Goal: Task Accomplishment & Management: Manage account settings

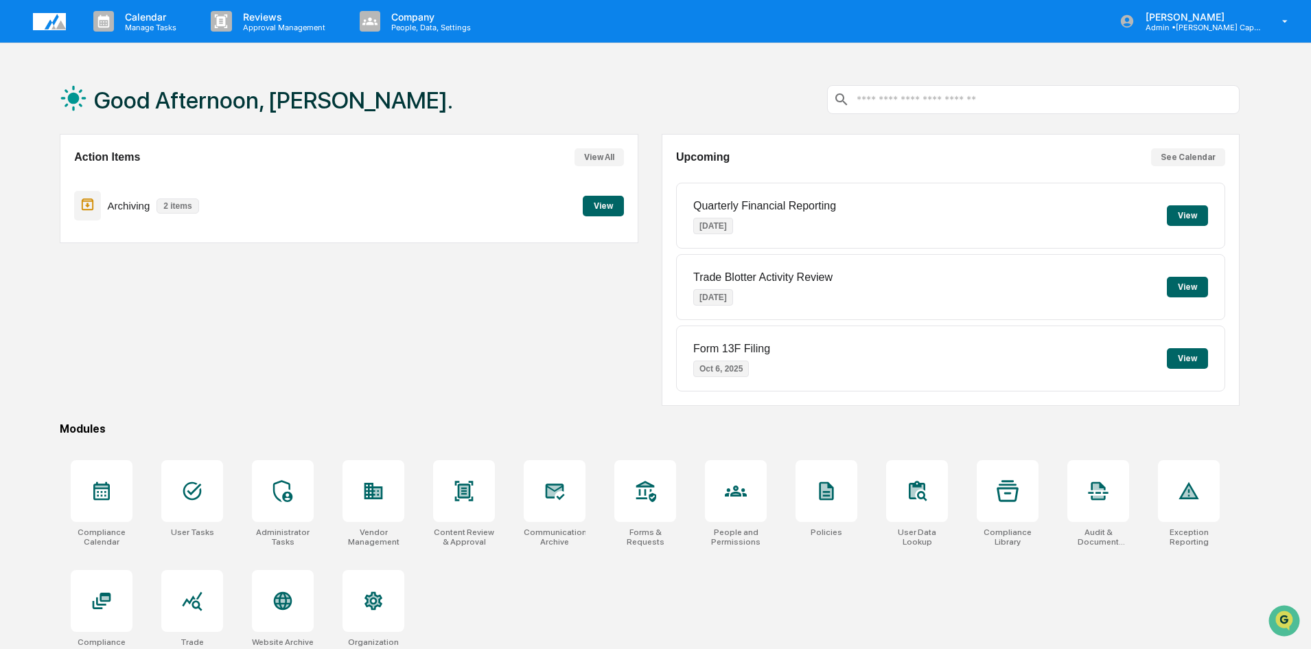
click at [598, 202] on button "View" at bounding box center [603, 206] width 41 height 21
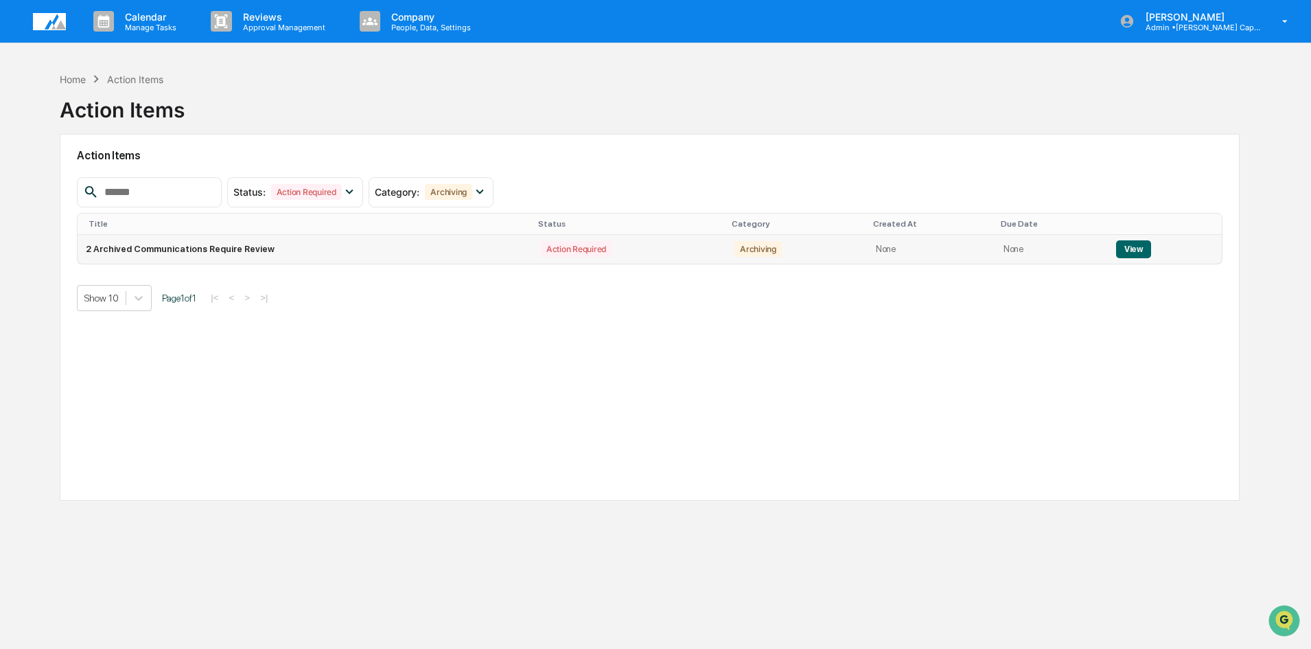
click at [1133, 250] on button "View" at bounding box center [1133, 249] width 35 height 18
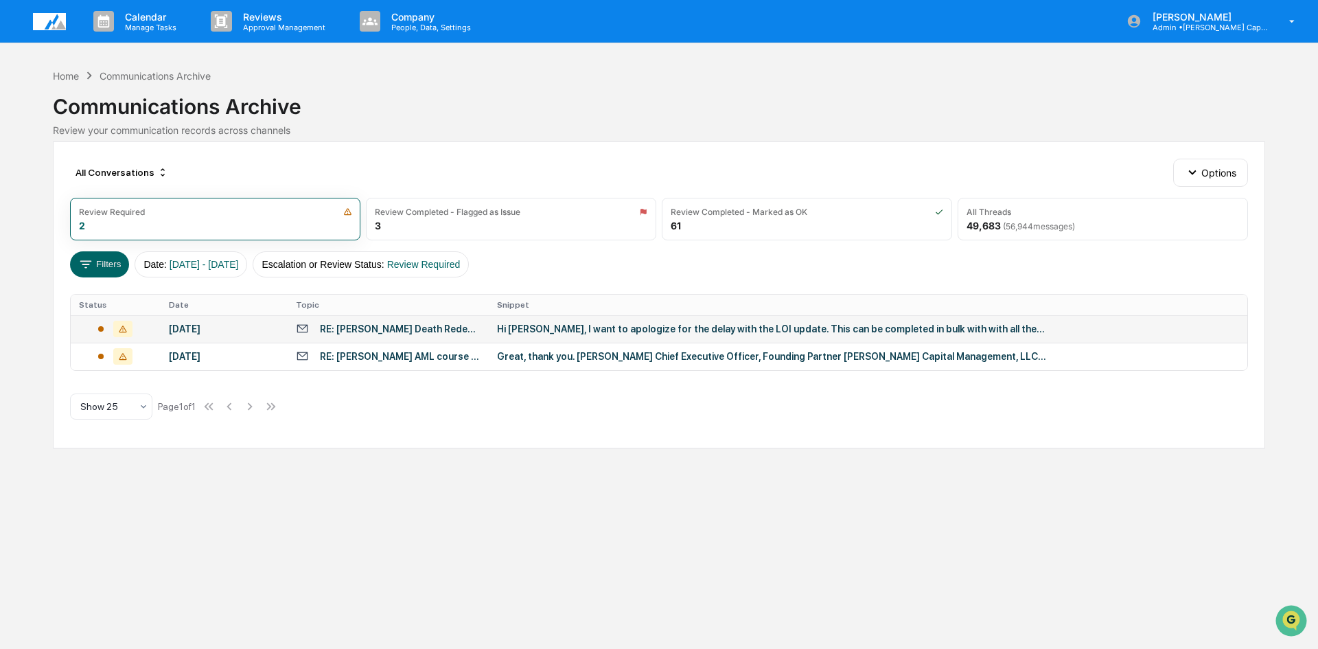
click at [356, 325] on div "RE: [PERSON_NAME] Death Redemption" at bounding box center [400, 328] width 161 height 11
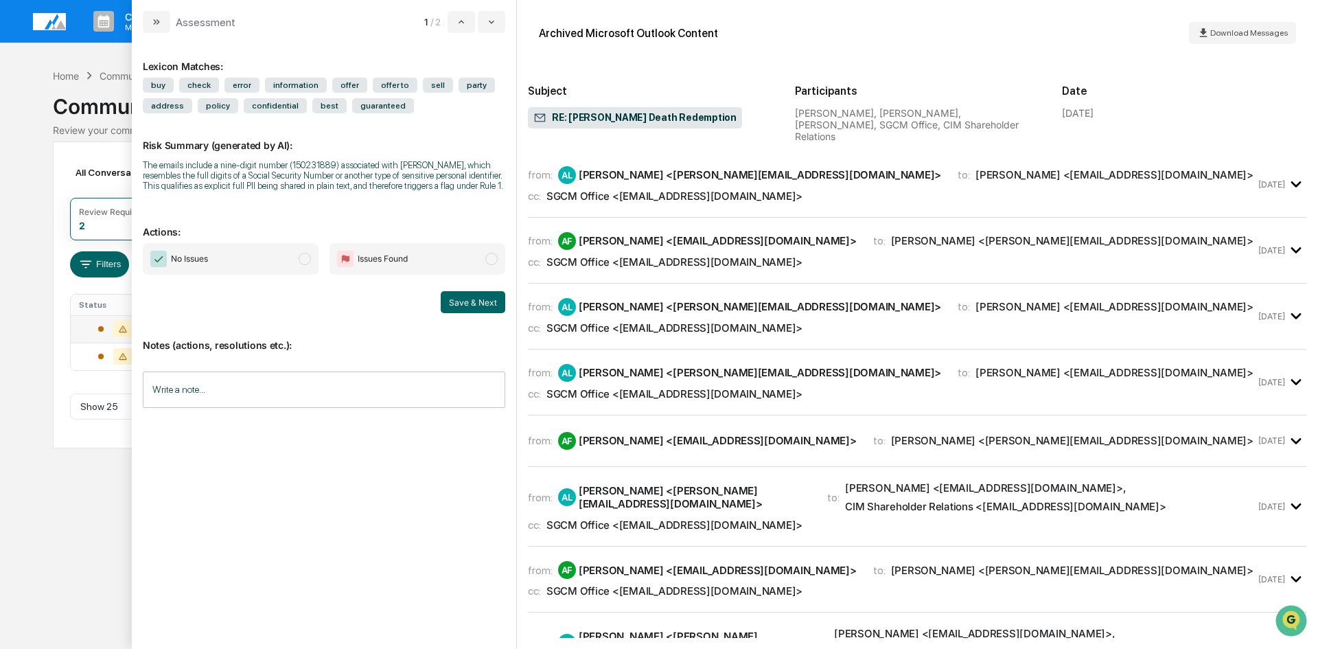
click at [750, 189] on div "SGCM Office <[EMAIL_ADDRESS][DOMAIN_NAME]>" at bounding box center [674, 195] width 256 height 13
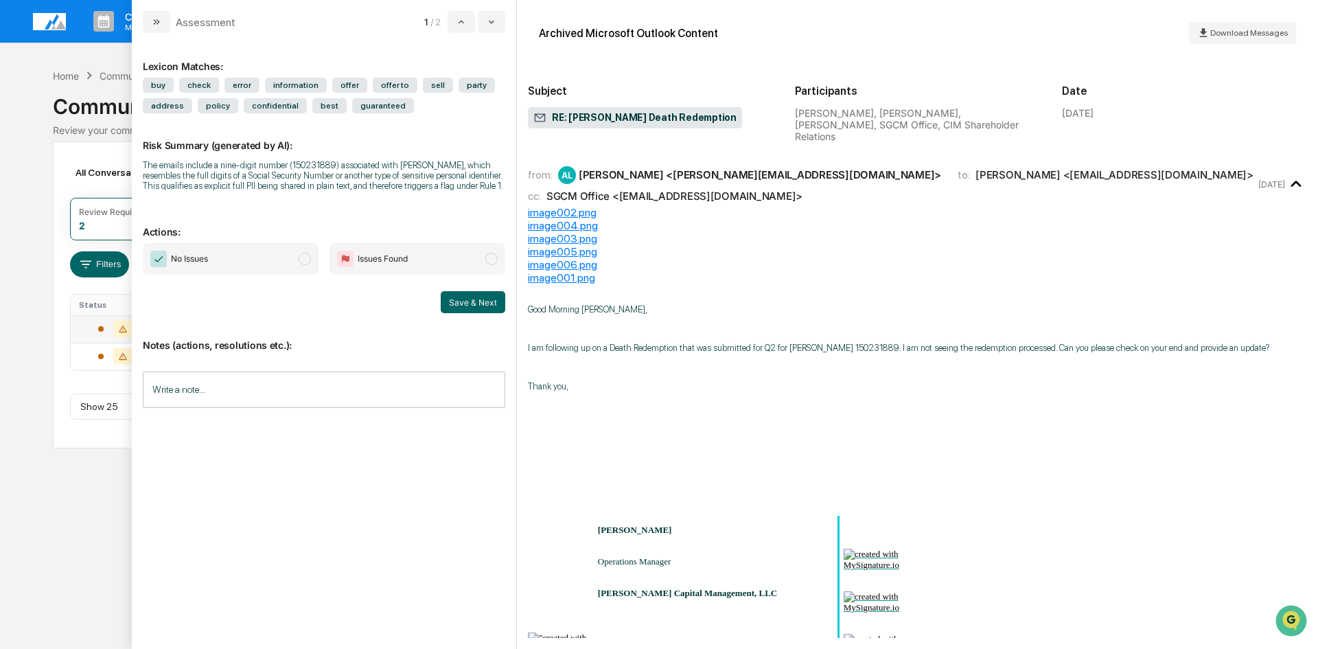
click at [9, 97] on div "Calendar Manage Tasks Reviews Approval Management Company People, Data, Setting…" at bounding box center [659, 324] width 1318 height 649
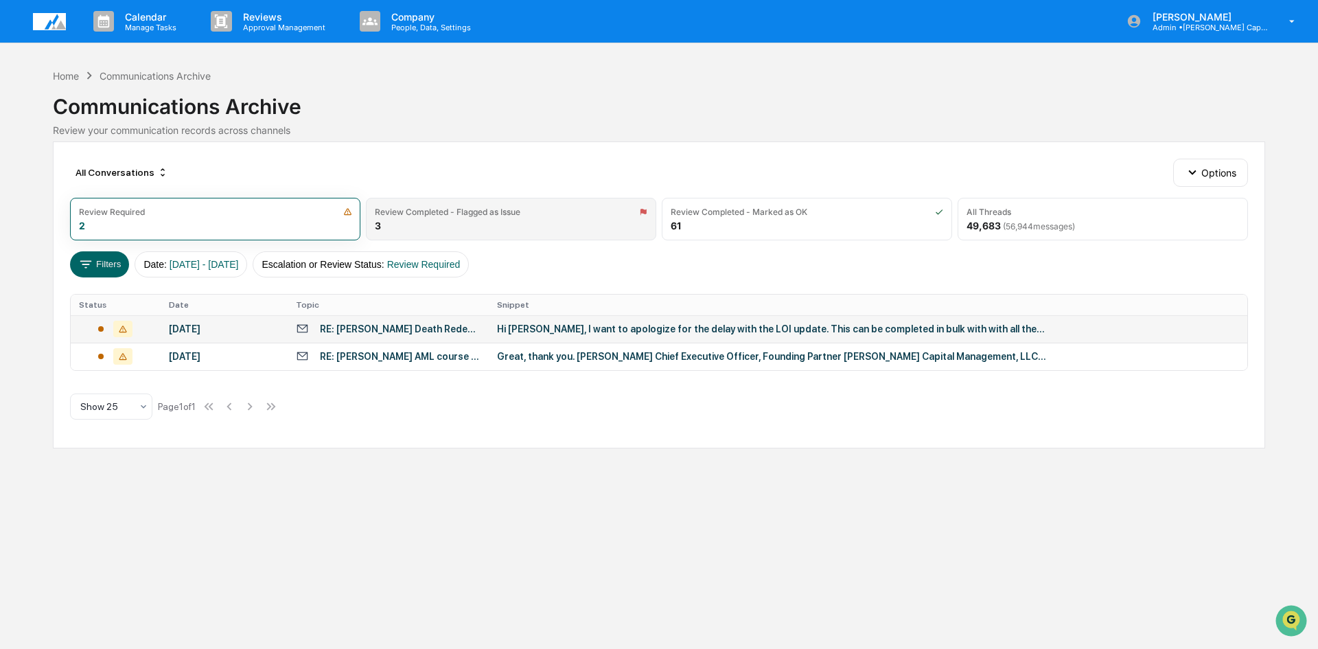
click at [463, 216] on div "Review Completed - Flagged as Issue" at bounding box center [448, 212] width 146 height 10
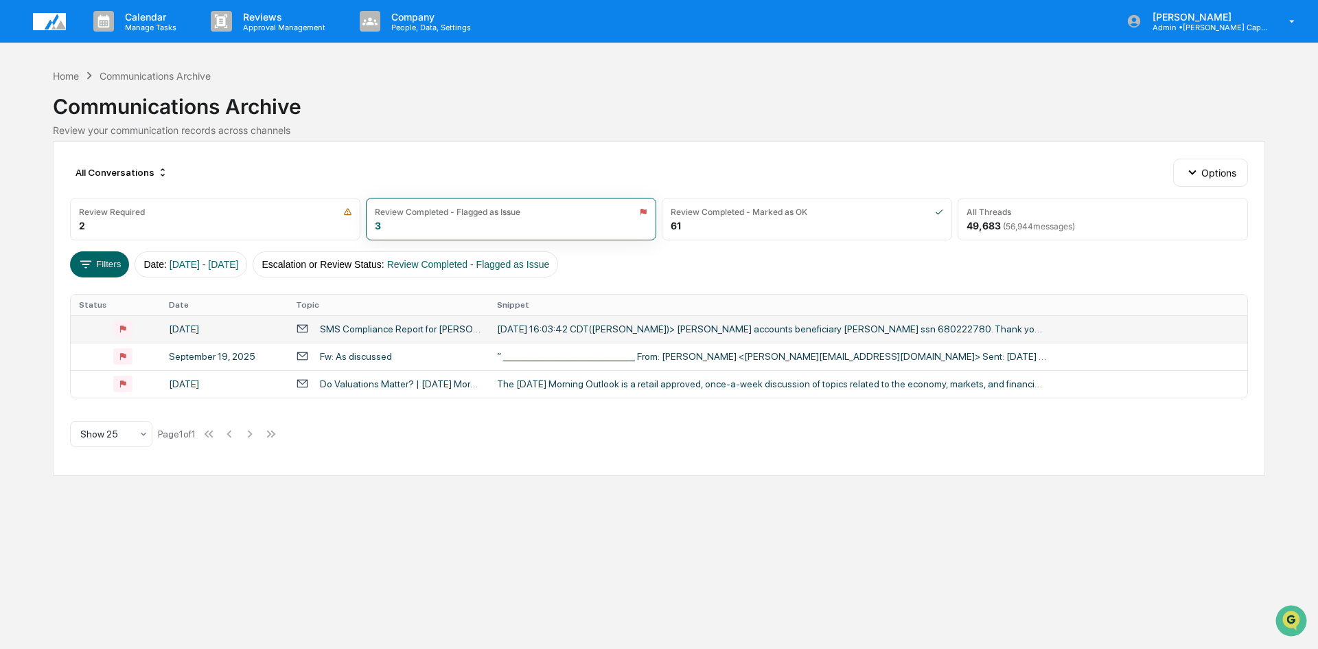
click at [144, 325] on div at bounding box center [115, 329] width 73 height 16
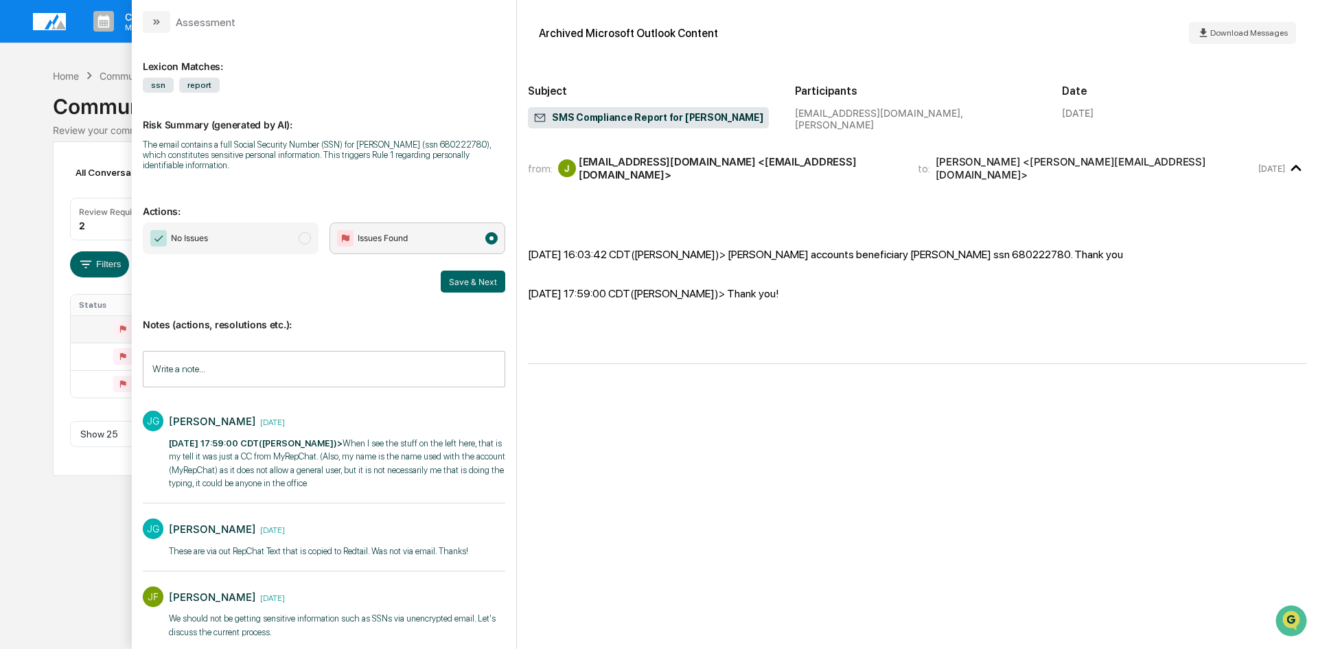
click at [303, 235] on span "modal" at bounding box center [305, 238] width 12 height 12
click at [457, 284] on button "Save & Next" at bounding box center [473, 281] width 65 height 22
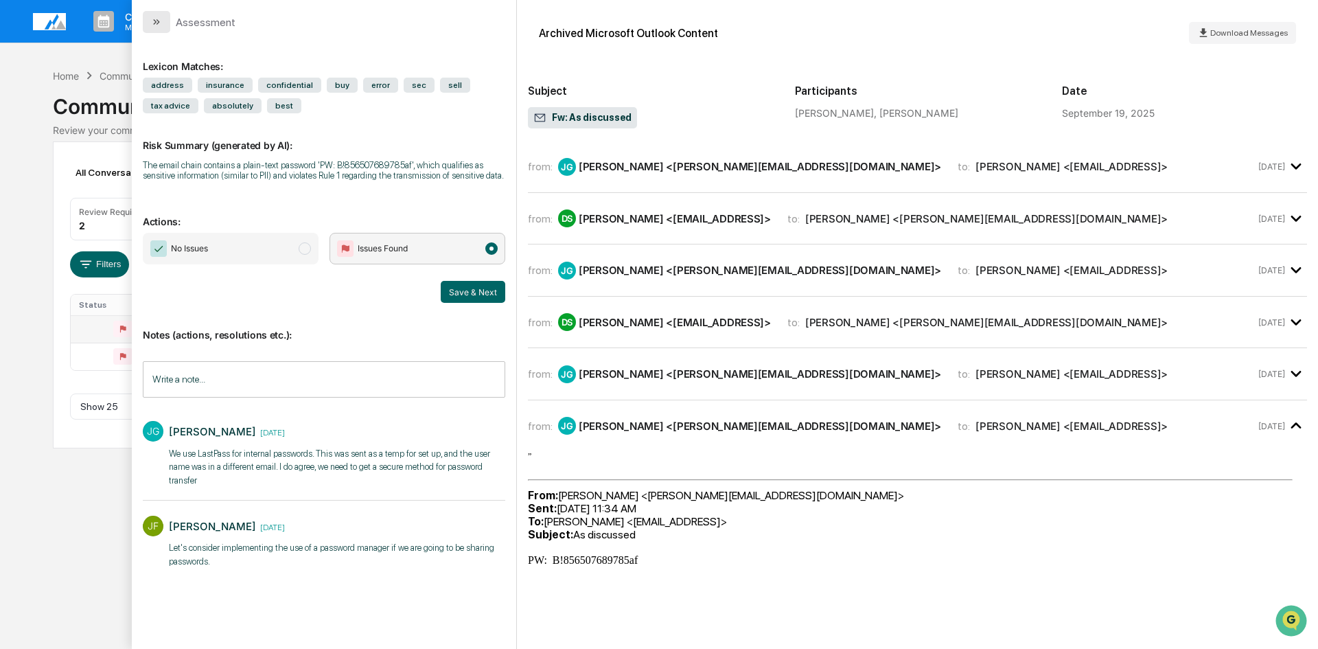
click at [157, 19] on icon "modal" at bounding box center [156, 21] width 11 height 11
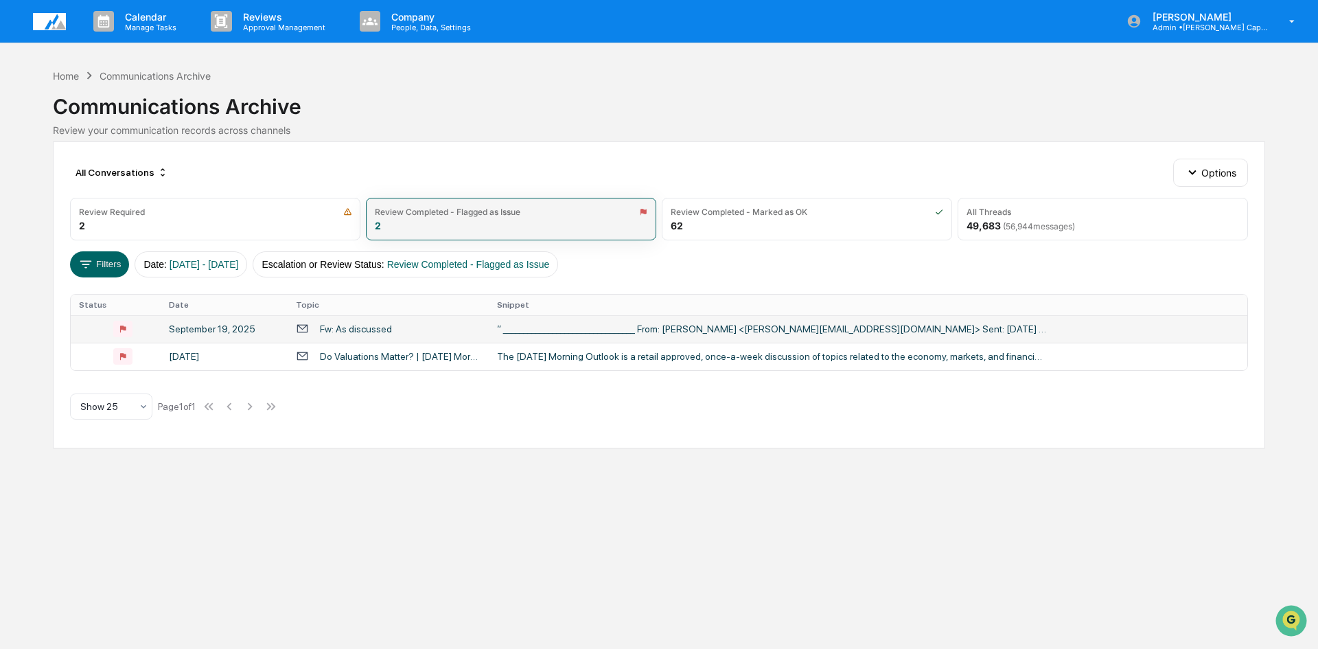
click at [496, 215] on div "Review Completed - Flagged as Issue" at bounding box center [448, 212] width 146 height 10
click at [408, 332] on div "Fw: As discussed" at bounding box center [388, 328] width 185 height 13
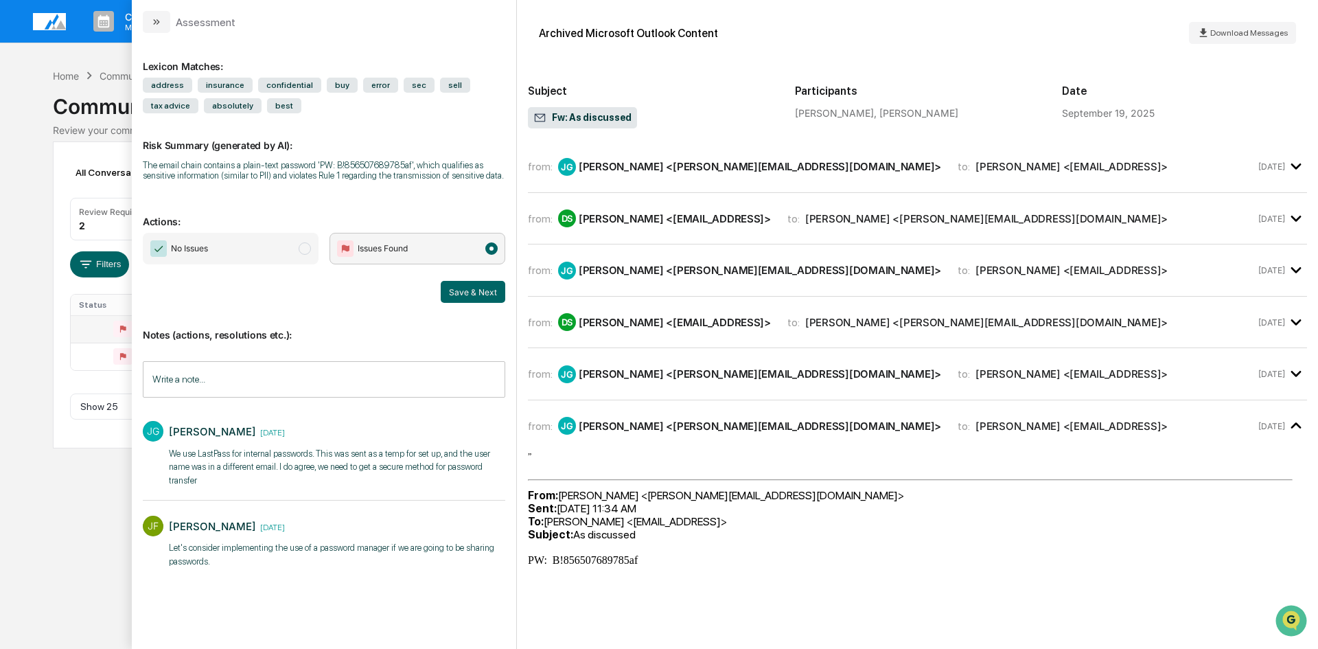
click at [192, 381] on div "Write a note... Write a note..." at bounding box center [324, 379] width 362 height 36
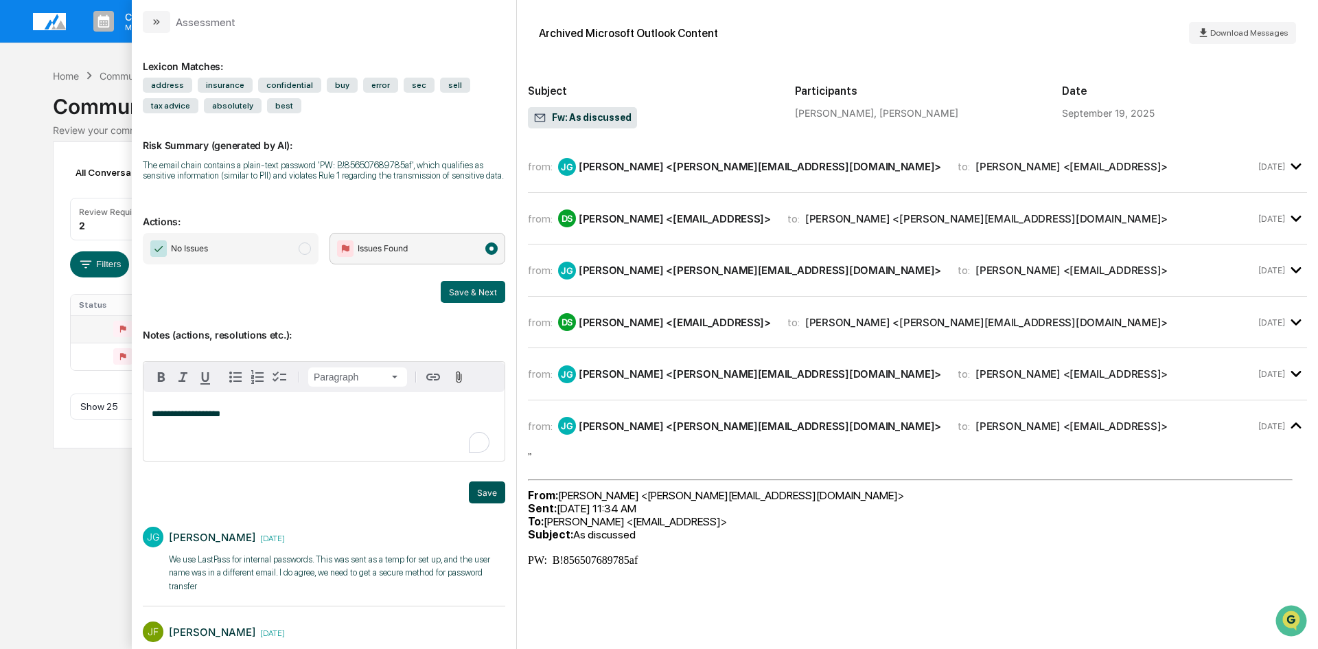
click at [478, 488] on button "Save" at bounding box center [487, 492] width 36 height 22
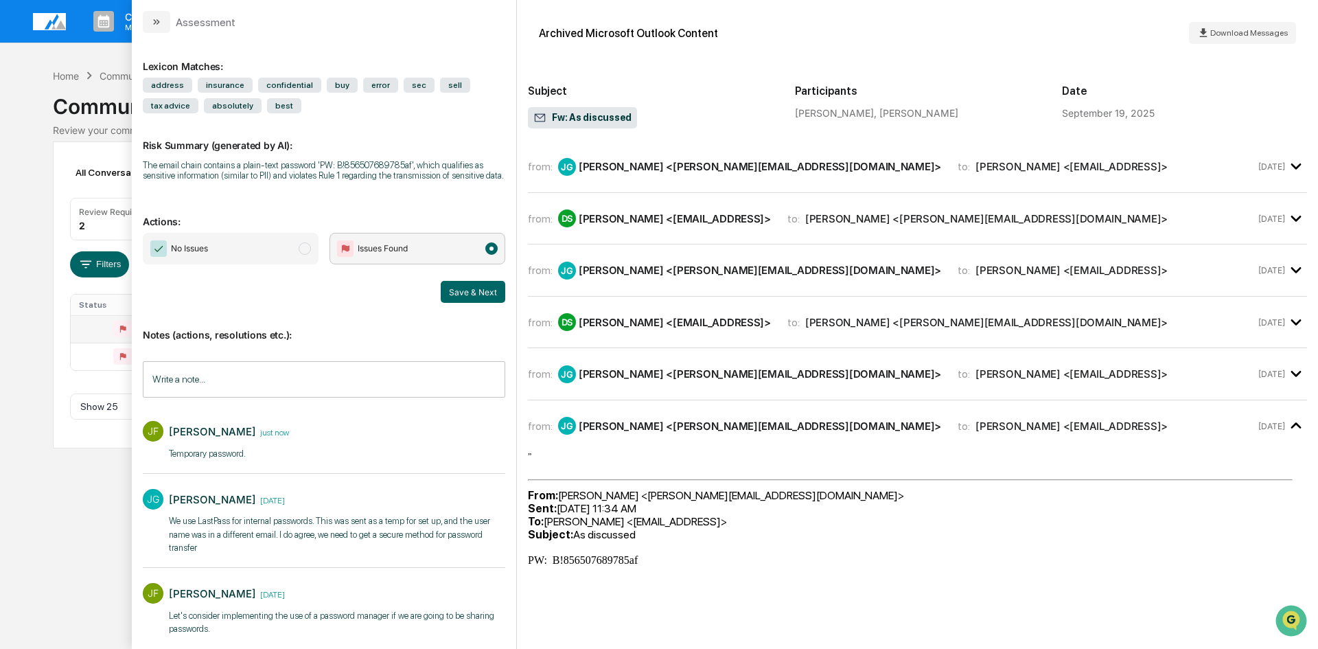
click at [303, 253] on span "modal" at bounding box center [305, 248] width 12 height 12
click at [475, 292] on button "Save & Next" at bounding box center [473, 292] width 65 height 22
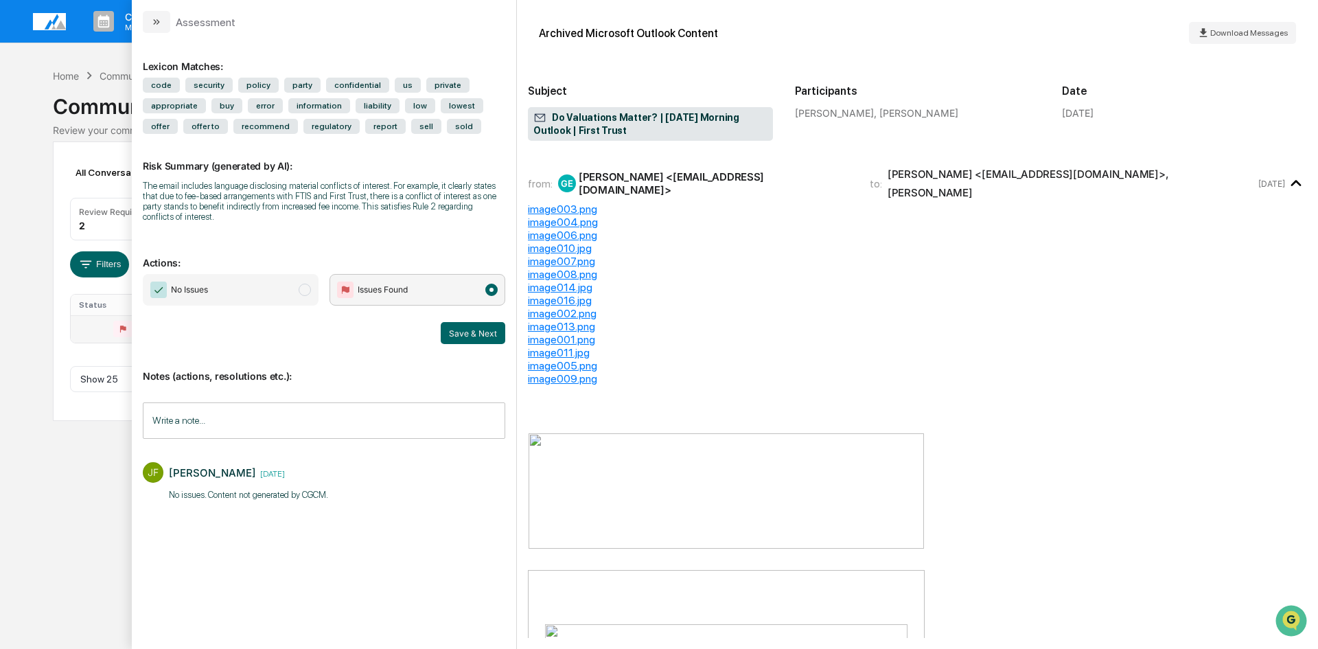
click at [84, 519] on div "Calendar Manage Tasks Reviews Approval Management Company People, Data, Setting…" at bounding box center [659, 324] width 1318 height 649
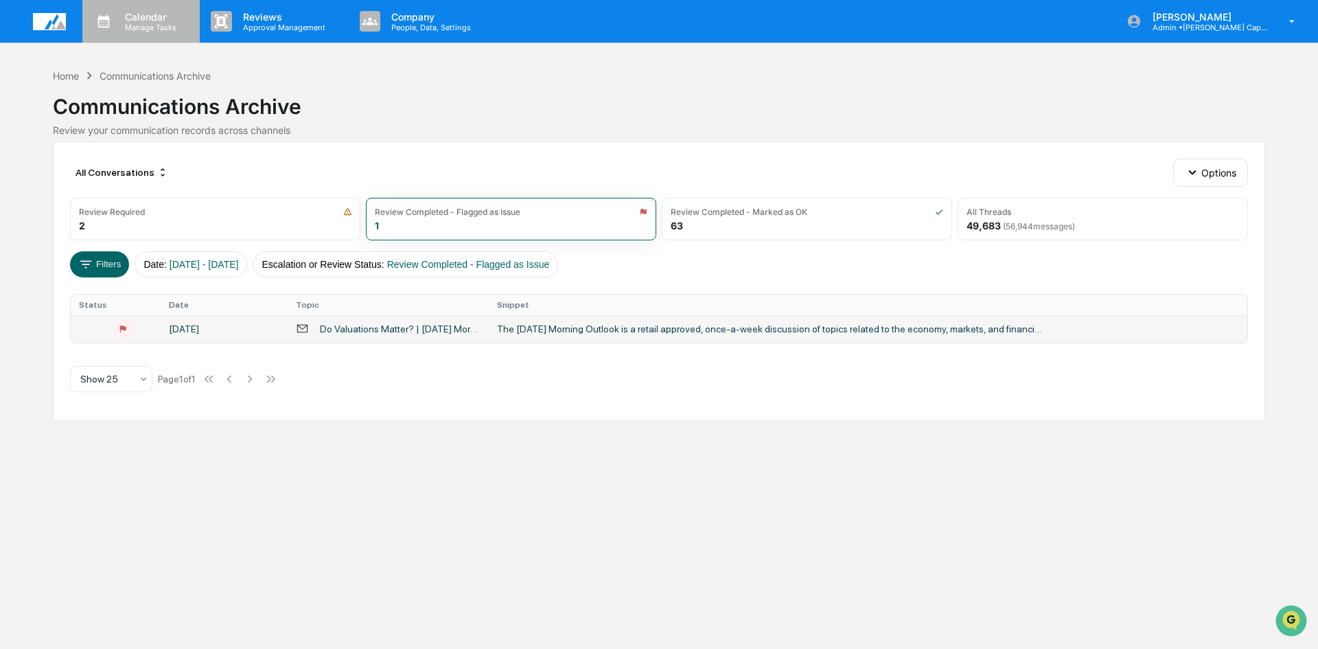
click at [133, 16] on p "Calendar" at bounding box center [148, 17] width 69 height 12
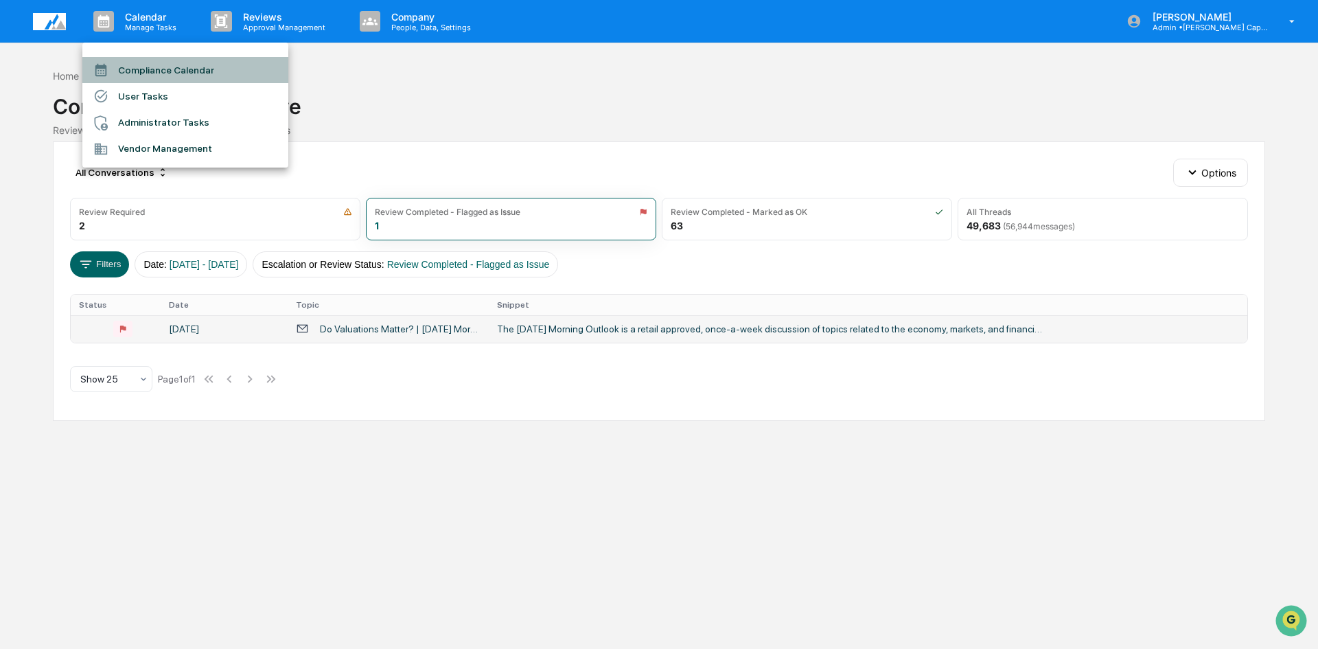
click at [207, 73] on li "Compliance Calendar" at bounding box center [185, 70] width 206 height 26
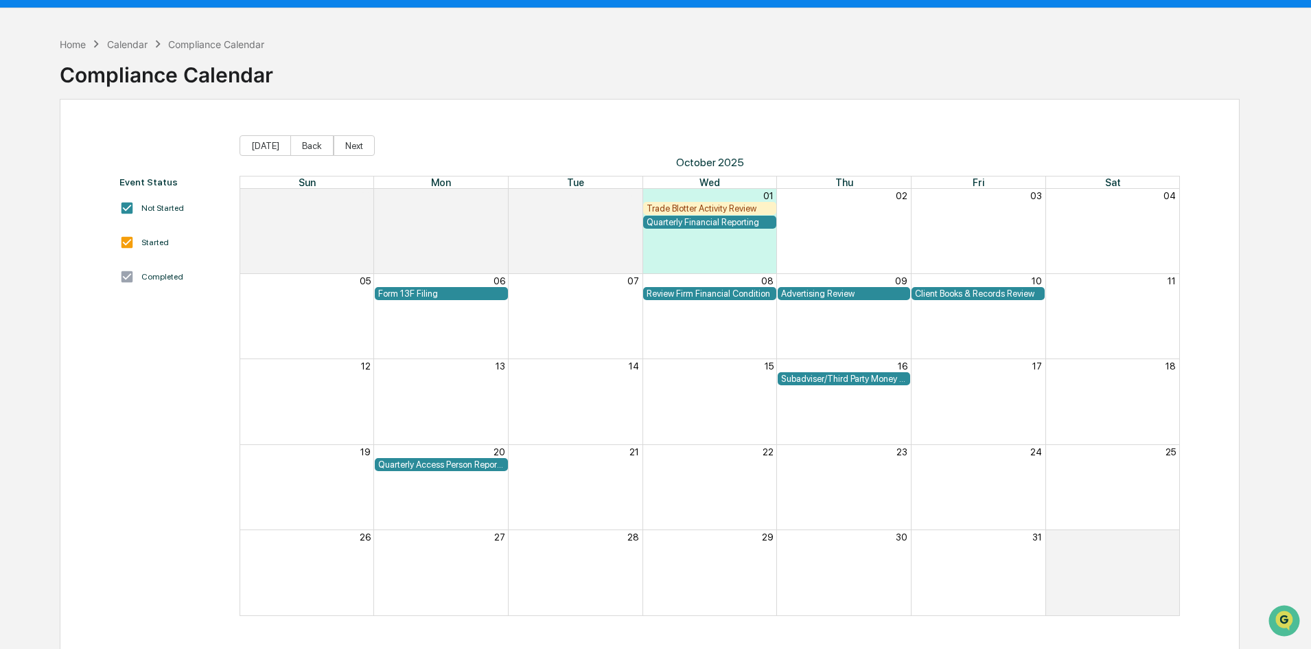
scroll to position [65, 0]
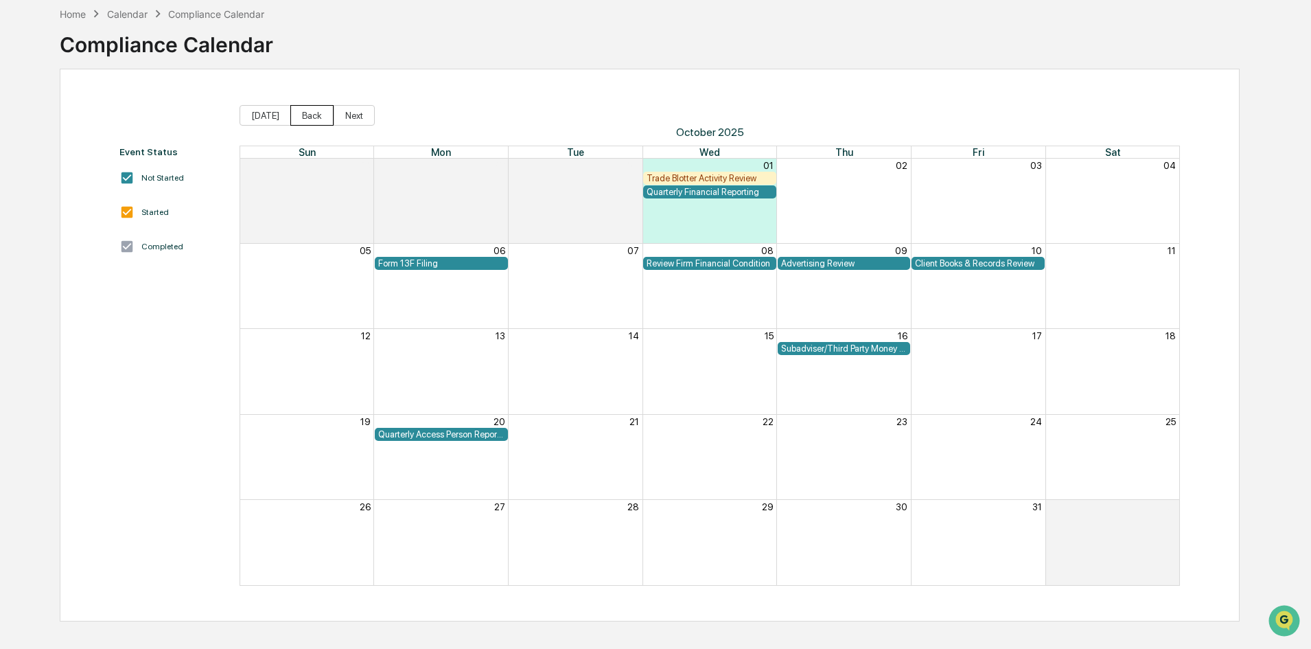
click at [302, 117] on button "Back" at bounding box center [311, 115] width 43 height 21
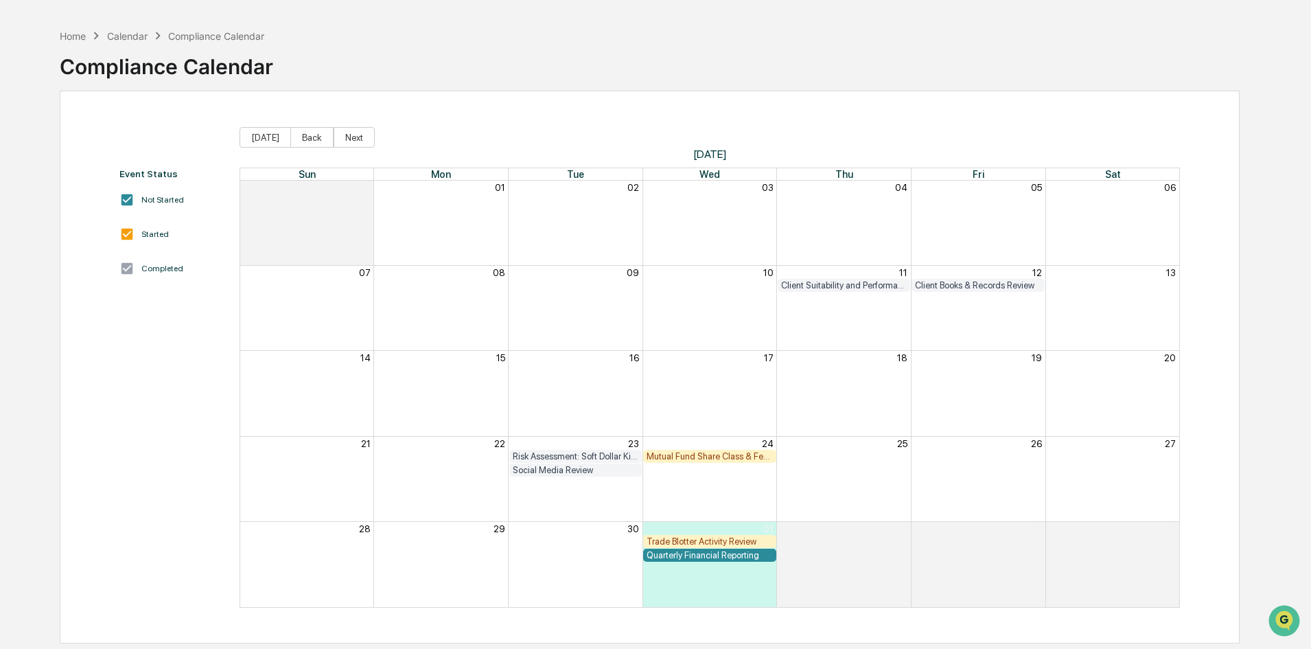
scroll to position [65, 0]
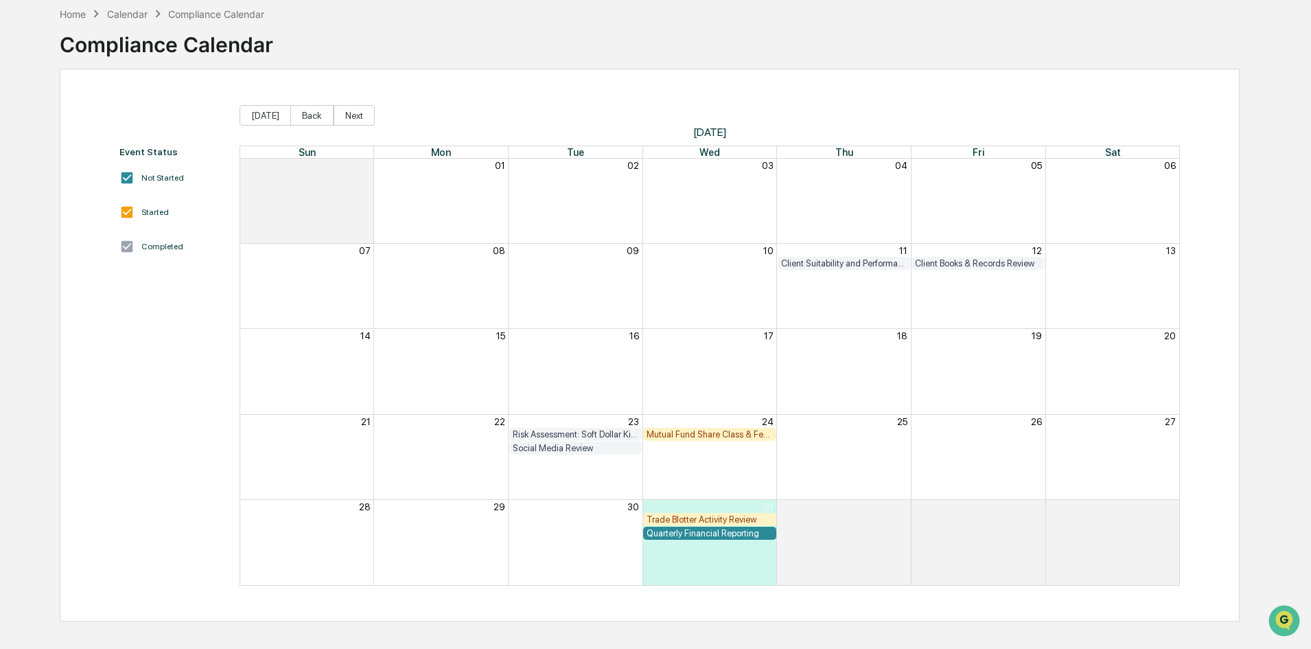
click at [568, 445] on div "Social Media Review" at bounding box center [576, 448] width 126 height 10
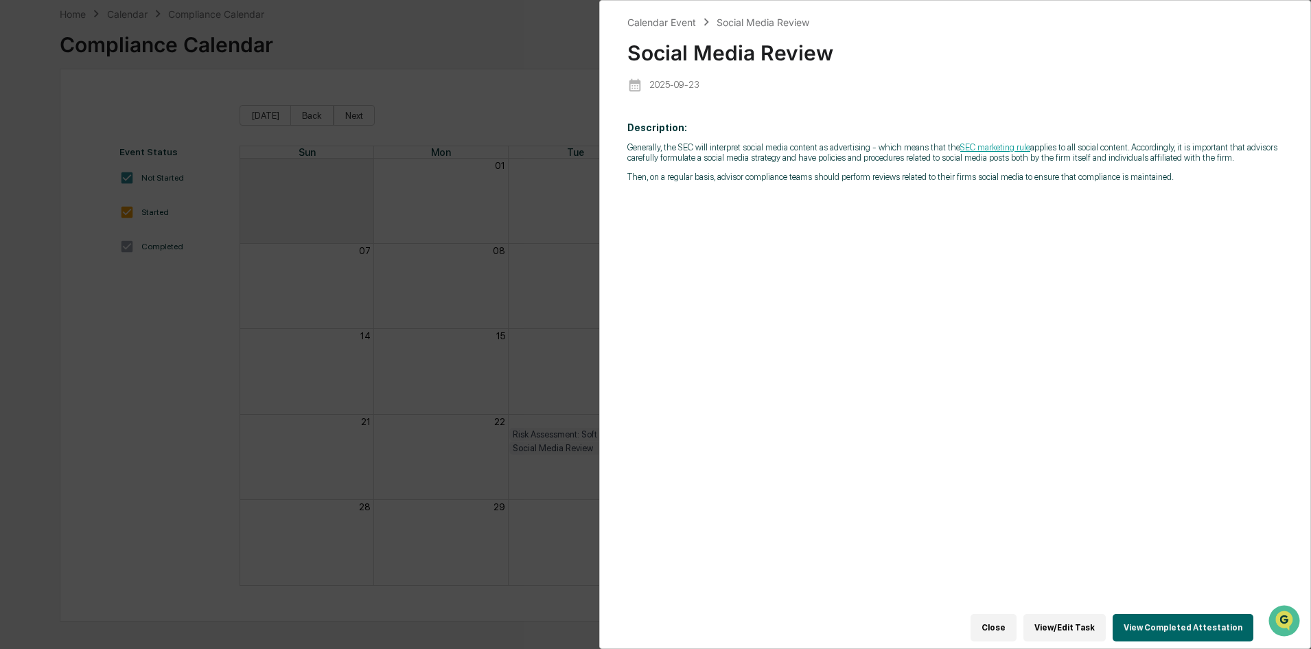
click at [395, 375] on div "Calendar Event Social Media Review Social Media Review [DATE] Description: Gene…" at bounding box center [655, 324] width 1311 height 649
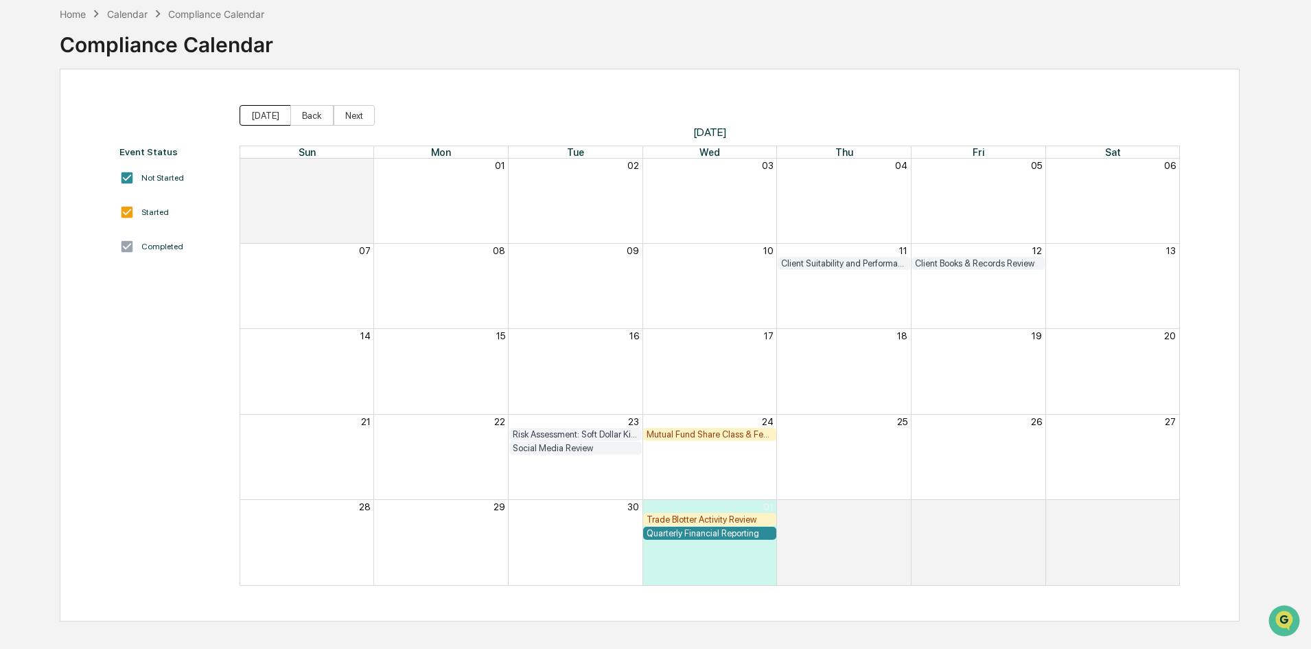
click at [257, 115] on button "[DATE]" at bounding box center [265, 115] width 51 height 21
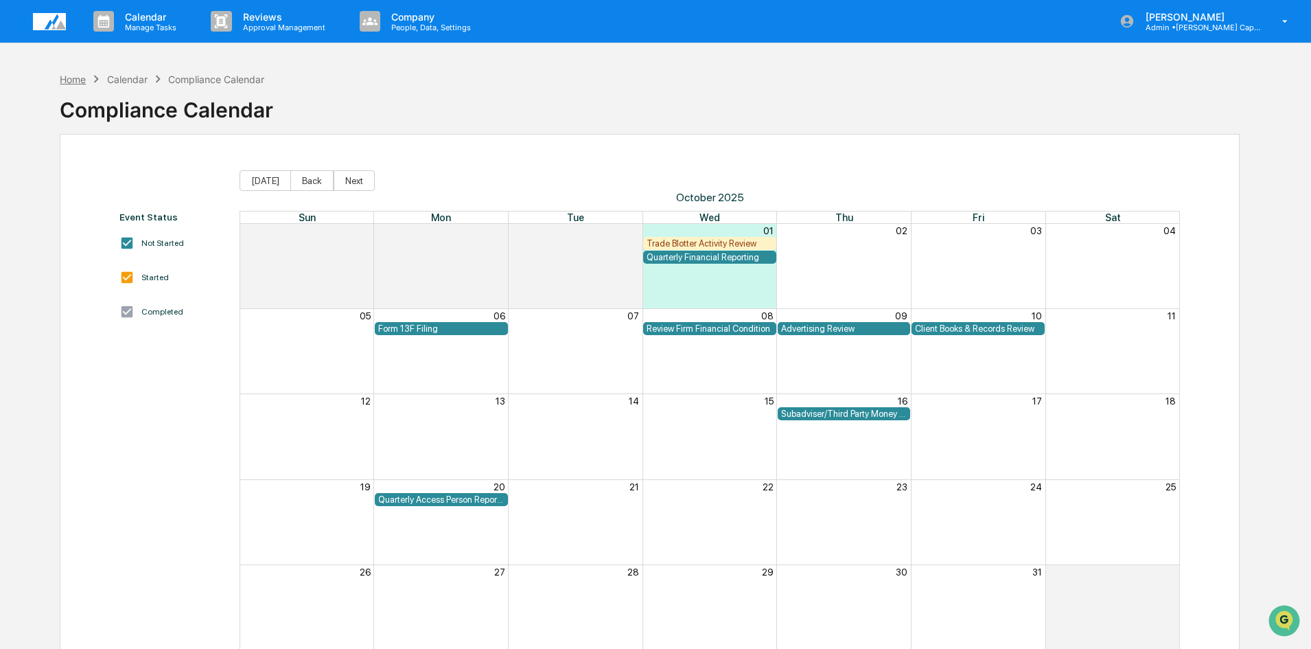
click at [73, 83] on div "Home" at bounding box center [73, 79] width 26 height 12
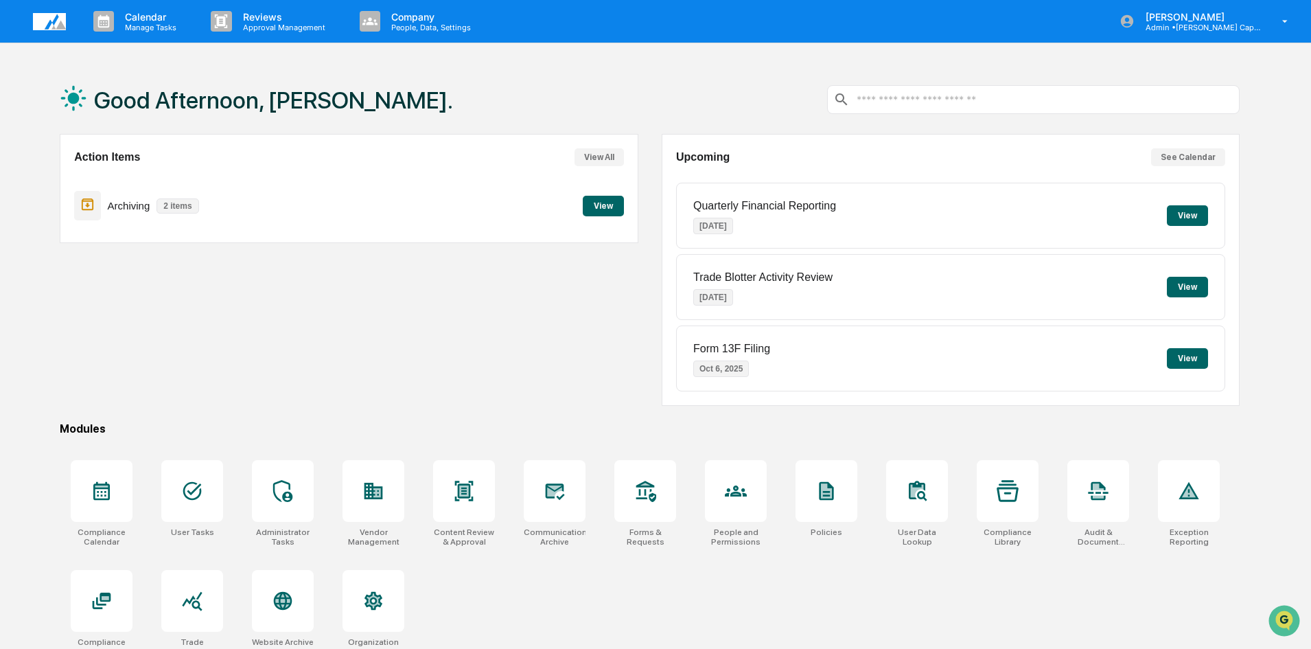
click at [607, 205] on button "View" at bounding box center [603, 206] width 41 height 21
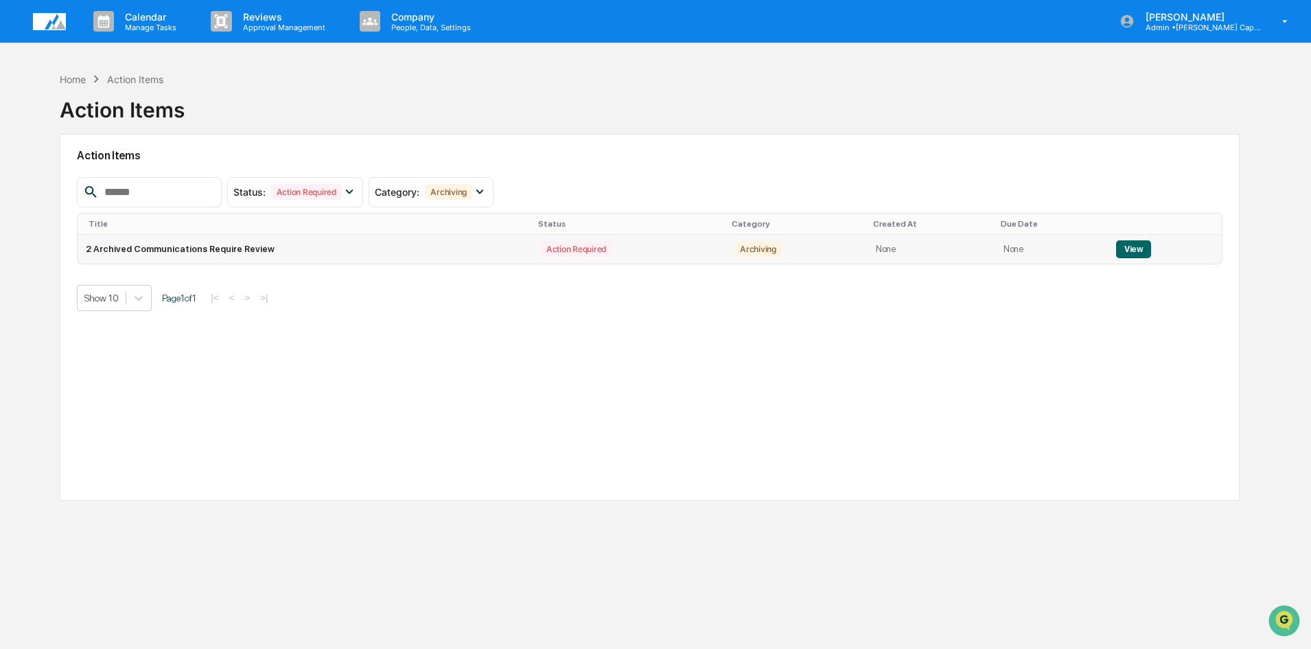
click at [1124, 248] on button "View" at bounding box center [1133, 249] width 35 height 18
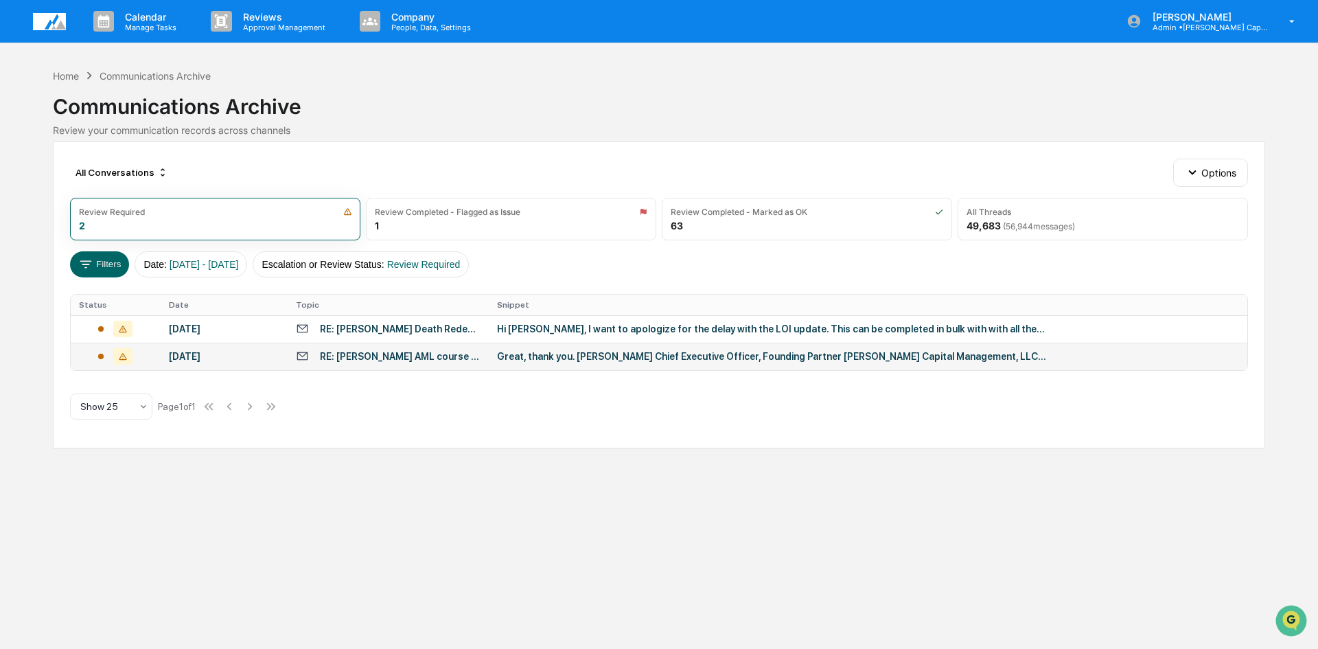
click at [226, 356] on div "[DATE]" at bounding box center [224, 356] width 111 height 11
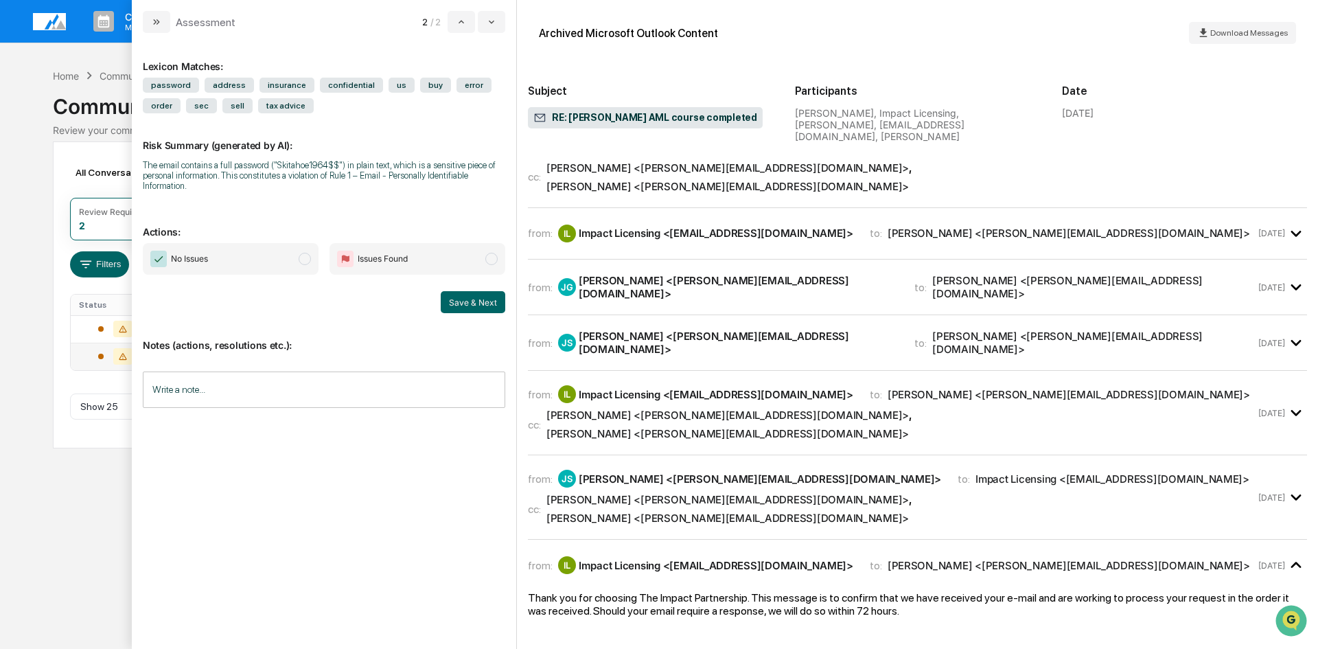
scroll to position [126, 0]
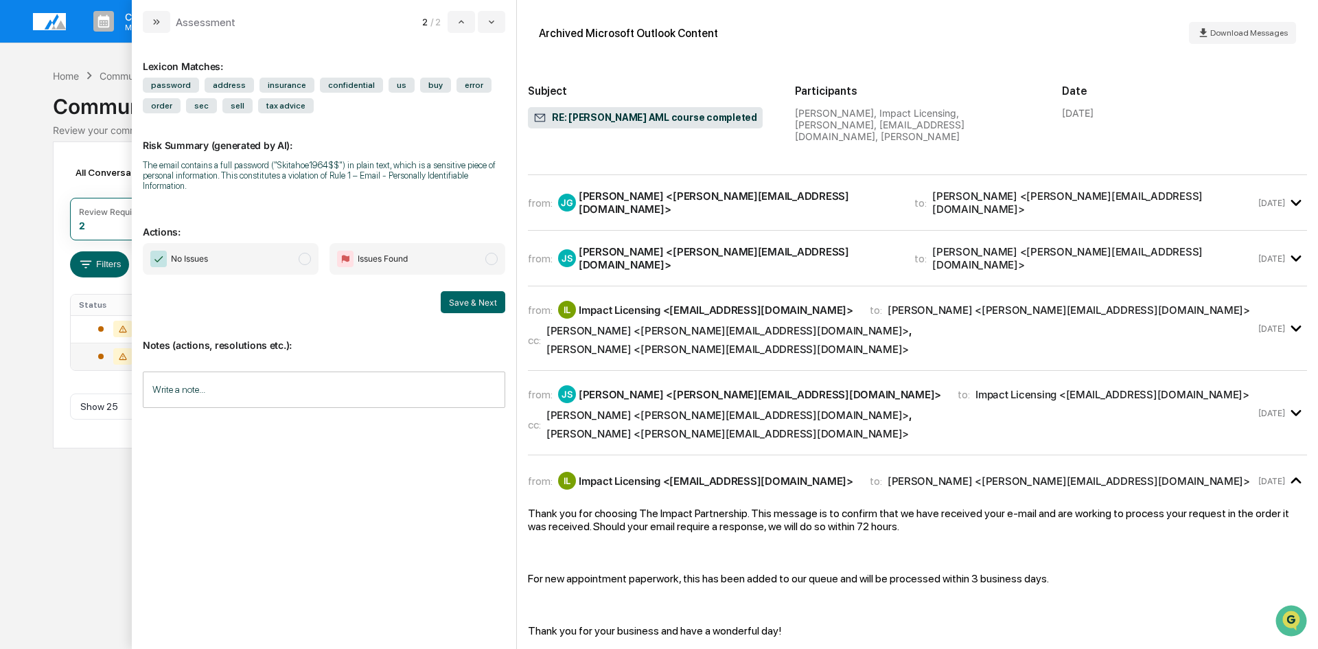
click at [1133, 408] on div "cc: [PERSON_NAME] <[PERSON_NAME][EMAIL_ADDRESS][DOMAIN_NAME]> , [PERSON_NAME] <…" at bounding box center [892, 424] width 728 height 32
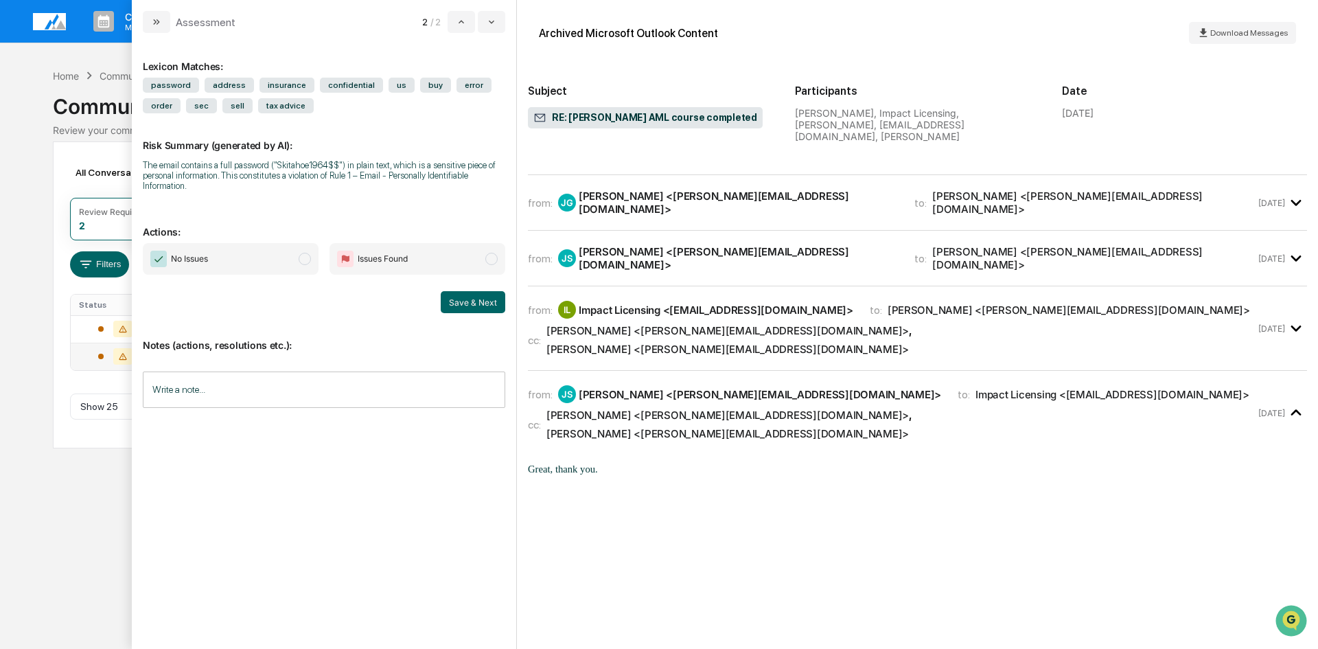
click at [1134, 324] on div "cc: [PERSON_NAME] <[PERSON_NAME][EMAIL_ADDRESS][DOMAIN_NAME]> , [PERSON_NAME] <…" at bounding box center [892, 340] width 728 height 32
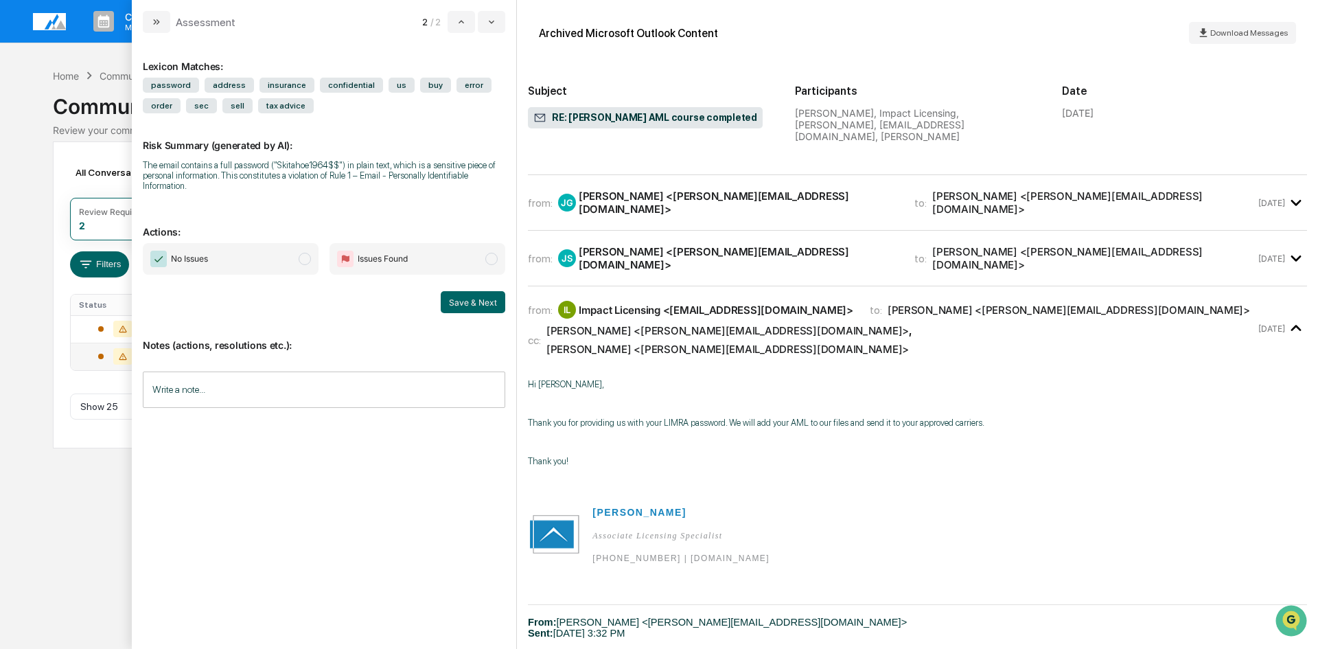
click at [1291, 255] on icon "modal" at bounding box center [1296, 258] width 10 height 6
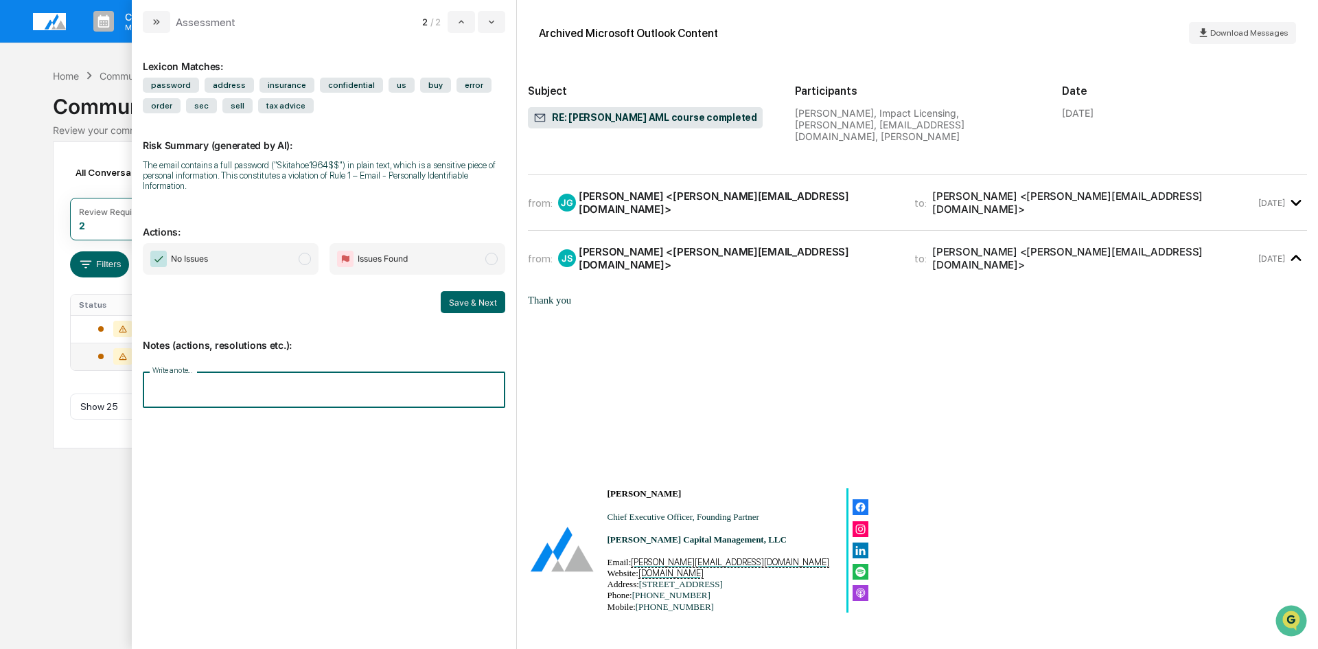
click at [246, 395] on input "Write a note..." at bounding box center [324, 389] width 362 height 36
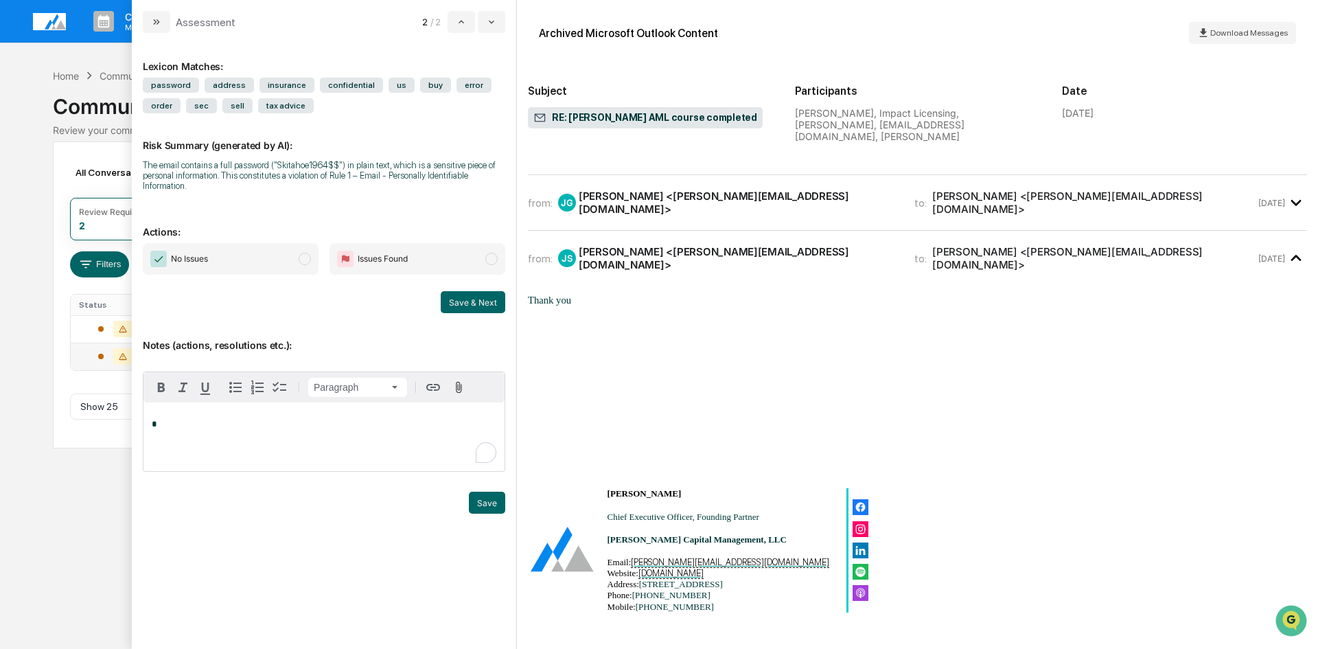
click at [303, 260] on span "modal" at bounding box center [305, 259] width 12 height 12
click at [203, 432] on div "*" at bounding box center [323, 436] width 361 height 69
click at [480, 499] on button "Save" at bounding box center [487, 503] width 36 height 22
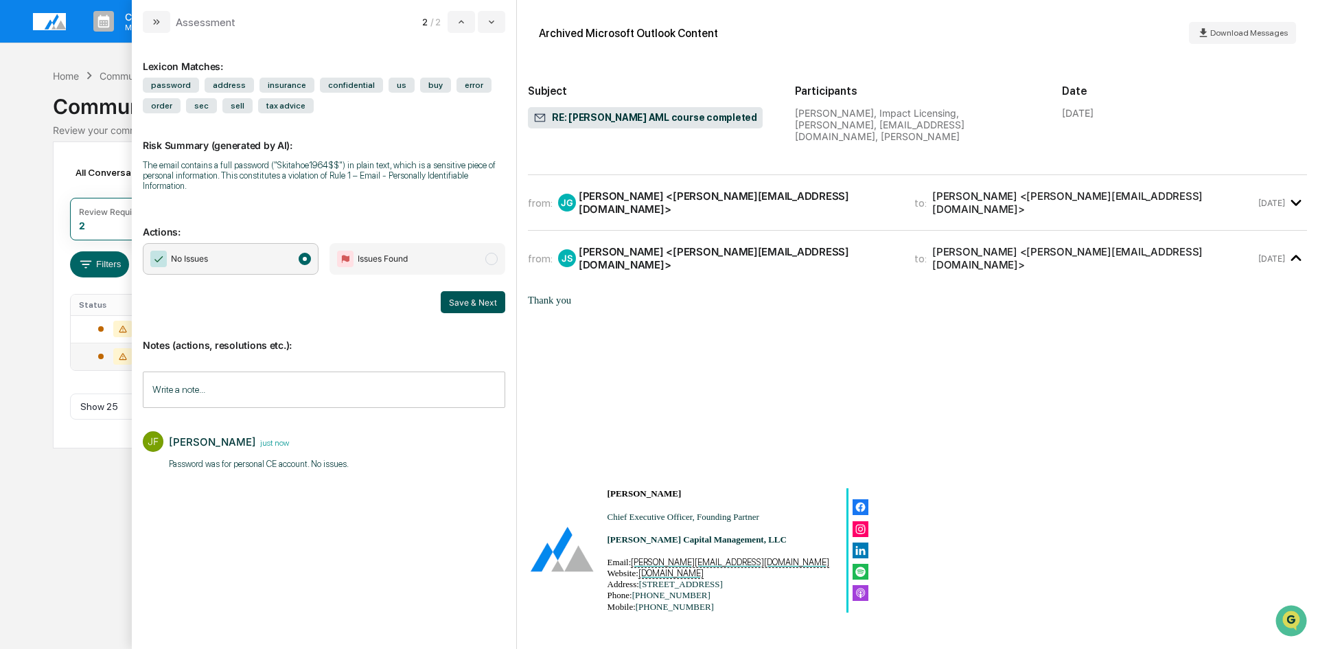
click at [474, 305] on button "Save & Next" at bounding box center [473, 302] width 65 height 22
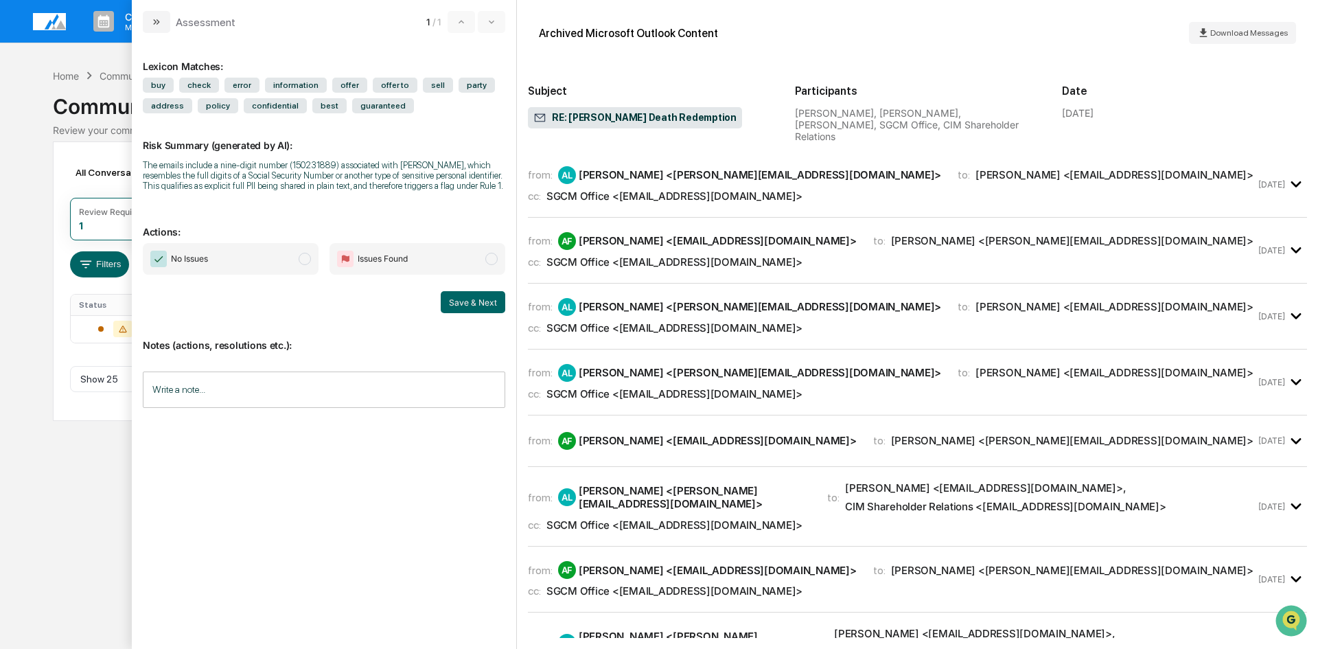
click at [309, 259] on span "modal" at bounding box center [305, 259] width 12 height 12
click at [181, 389] on input "Write a note..." at bounding box center [324, 389] width 362 height 36
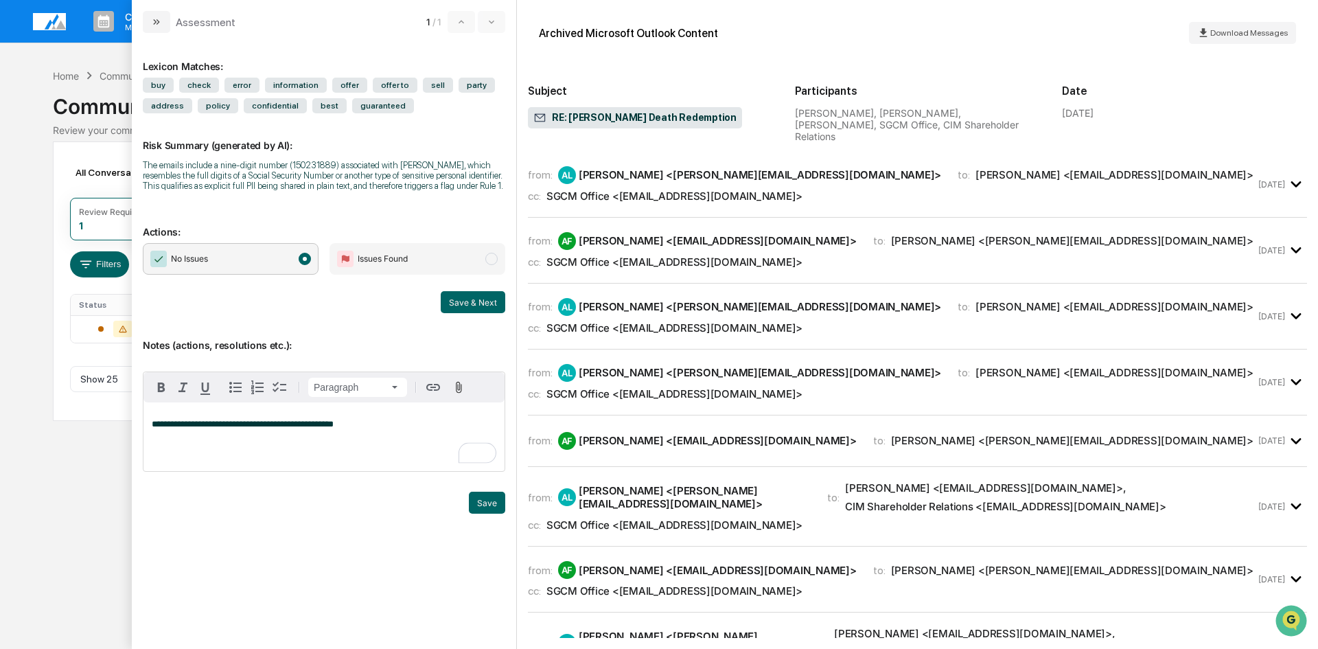
click at [400, 433] on div "**********" at bounding box center [323, 436] width 361 height 69
click at [170, 428] on span "**********" at bounding box center [243, 423] width 182 height 9
click at [486, 500] on button "Save" at bounding box center [487, 503] width 36 height 22
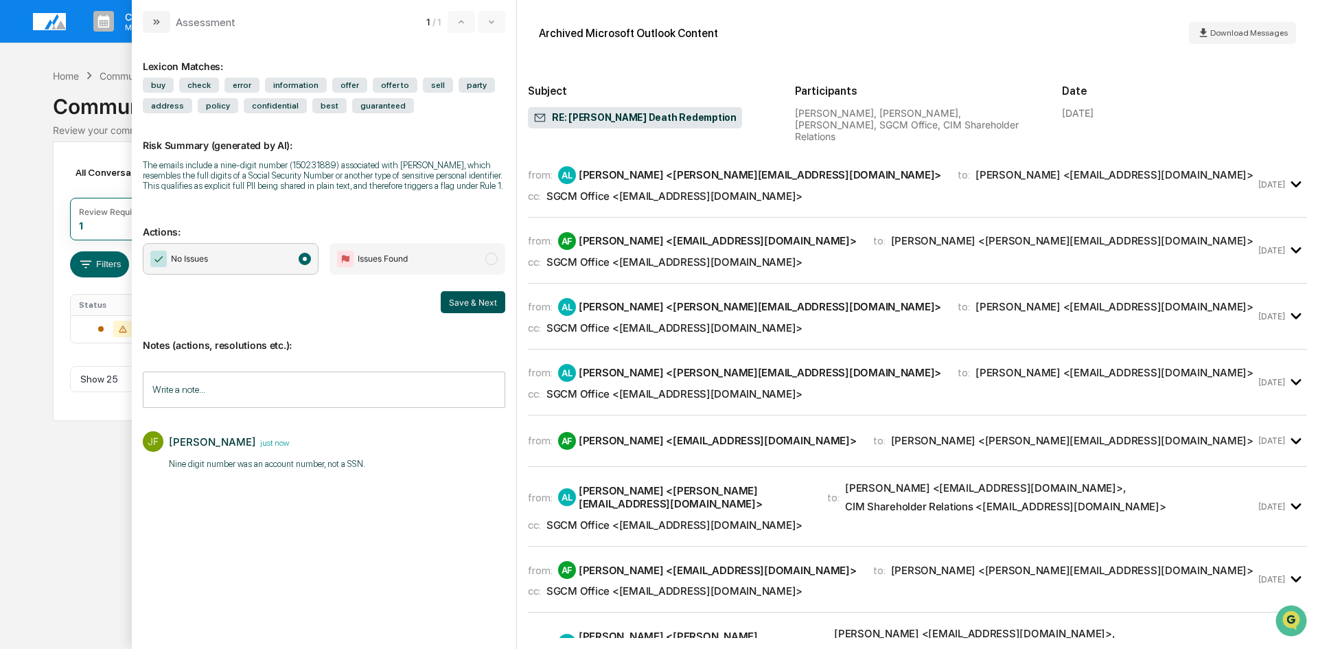
click at [474, 298] on button "Save & Next" at bounding box center [473, 302] width 65 height 22
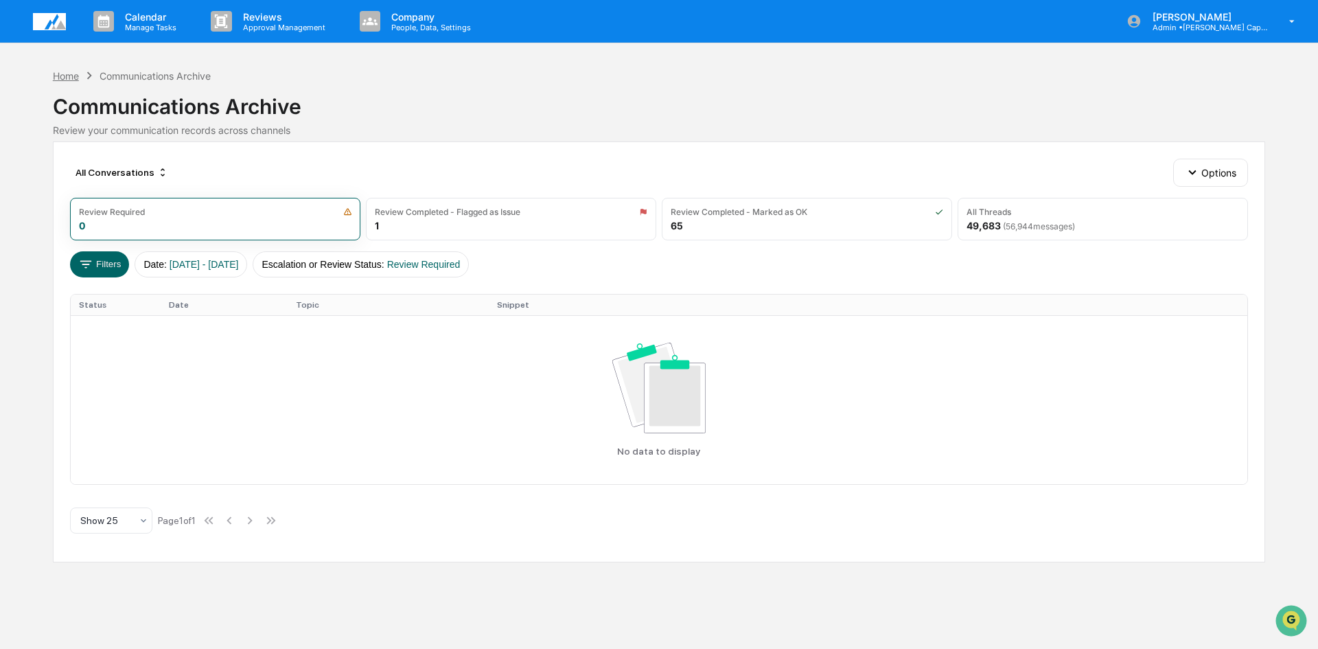
click at [69, 79] on div "Home" at bounding box center [66, 76] width 26 height 12
